Goal: Task Accomplishment & Management: Manage account settings

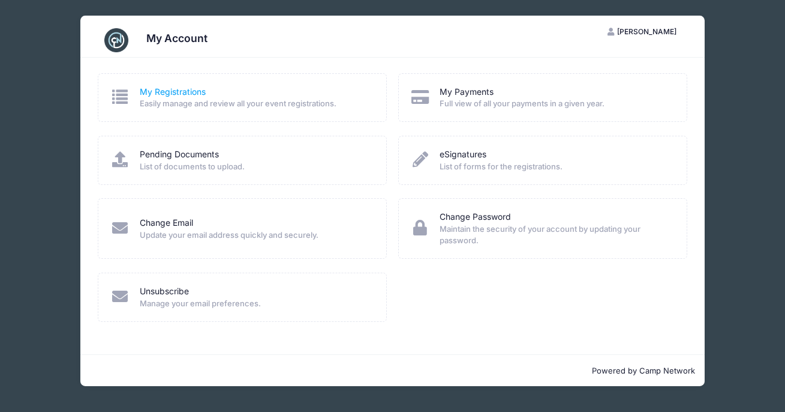
click at [164, 91] on link "My Registrations" at bounding box center [173, 92] width 66 height 13
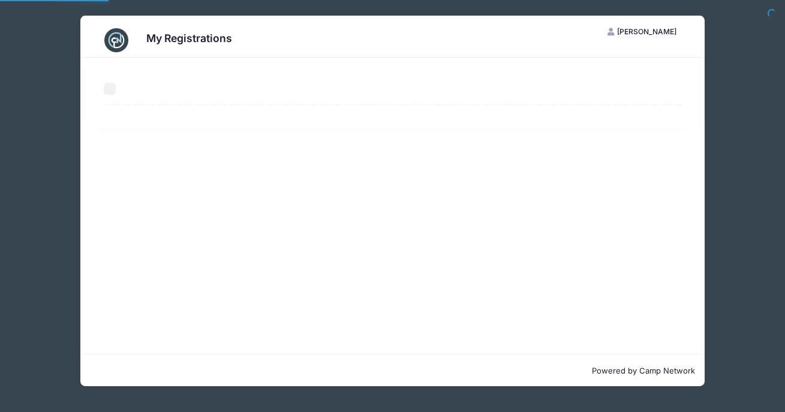
select select "50"
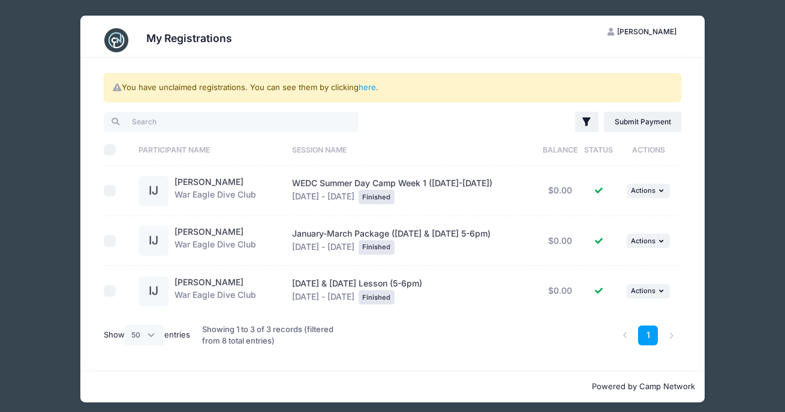
scroll to position [6, 0]
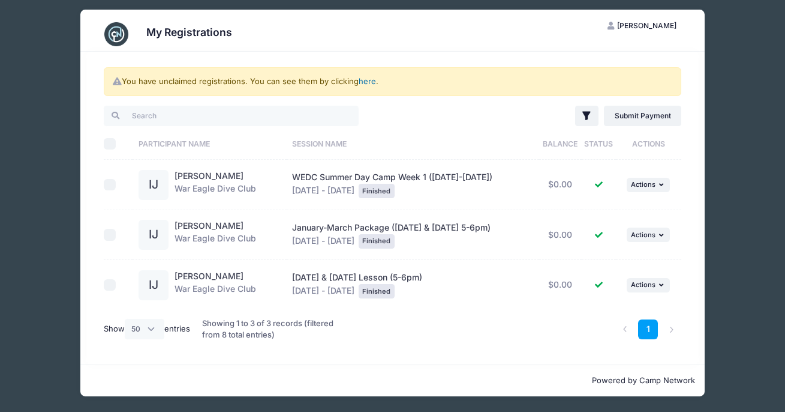
click at [368, 79] on link "here" at bounding box center [367, 81] width 17 height 10
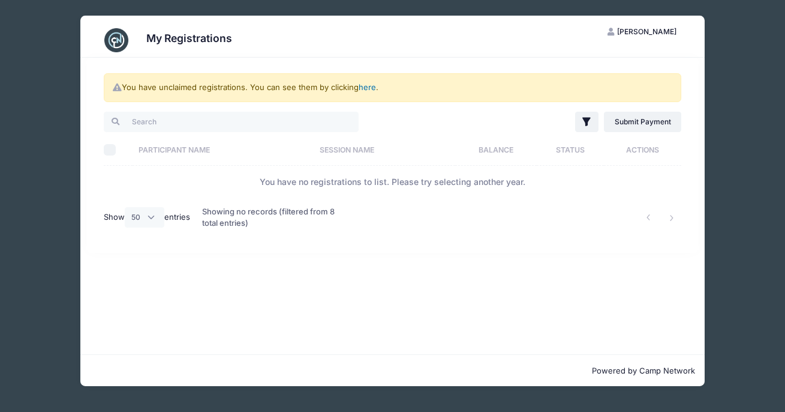
scroll to position [0, 0]
click at [265, 217] on div "Showing no records (filtered from 8 total entries)" at bounding box center [270, 217] width 136 height 39
click at [371, 87] on link "here" at bounding box center [367, 87] width 17 height 10
click at [517, 166] on td "You have no registrations to list. Please try selecting another year." at bounding box center [393, 182] width 578 height 32
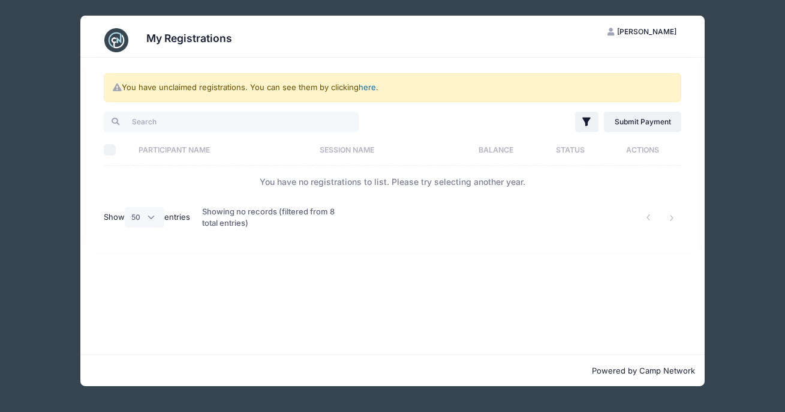
click at [368, 89] on link "here" at bounding box center [367, 87] width 17 height 10
click at [642, 34] on span "[PERSON_NAME]" at bounding box center [646, 31] width 59 height 9
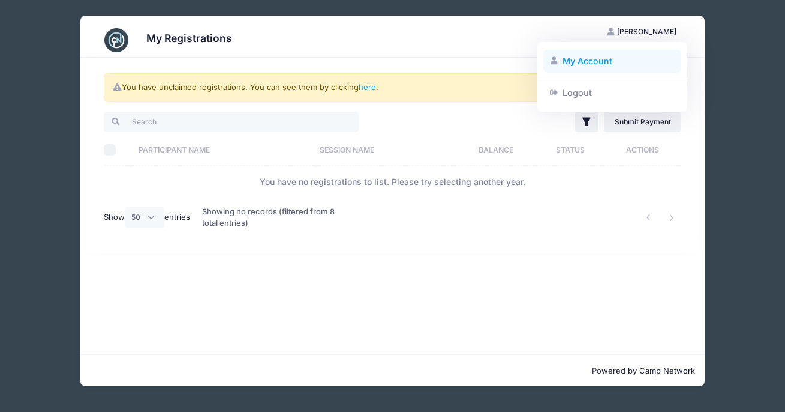
click at [565, 60] on link "My Account" at bounding box center [613, 61] width 139 height 23
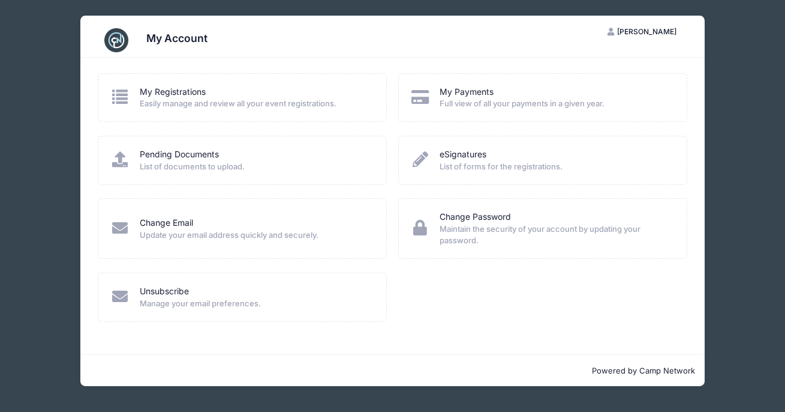
click at [229, 157] on div "Pending Documents" at bounding box center [255, 154] width 231 height 13
click at [473, 182] on div "eSignatures List of forms for the registrations." at bounding box center [542, 160] width 289 height 49
click at [474, 226] on span "Maintain the security of your account by updating your password." at bounding box center [555, 234] width 231 height 23
click at [186, 293] on link "Unsubscribe" at bounding box center [164, 291] width 49 height 13
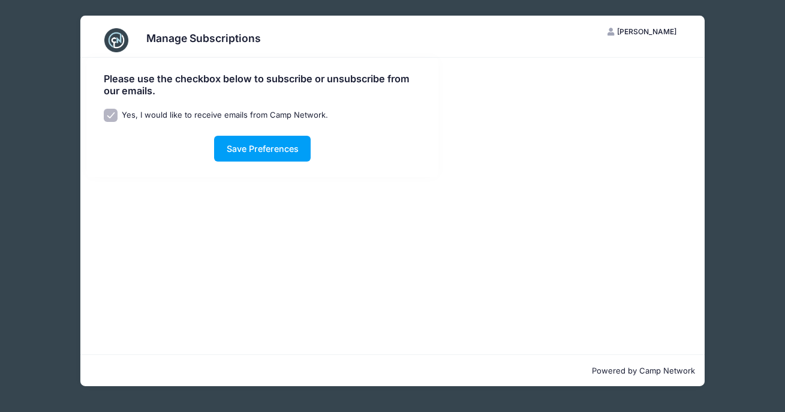
click at [580, 75] on div "Please use the checkbox below to subscribe or unsubscribe from our emails. Yes,…" at bounding box center [392, 117] width 625 height 119
